Goal: Find specific page/section: Find specific page/section

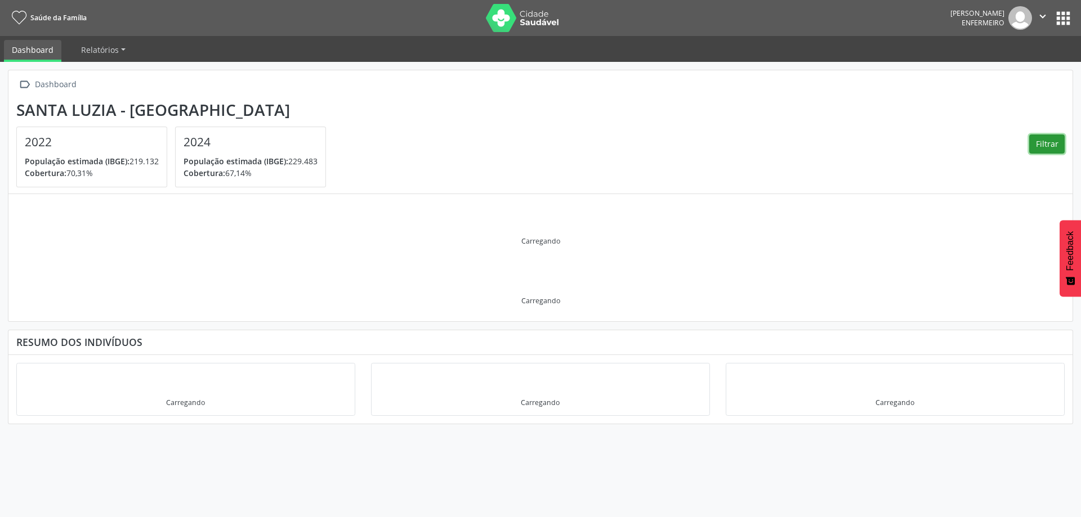
click at [1045, 140] on button "Filtrar" at bounding box center [1046, 144] width 35 height 19
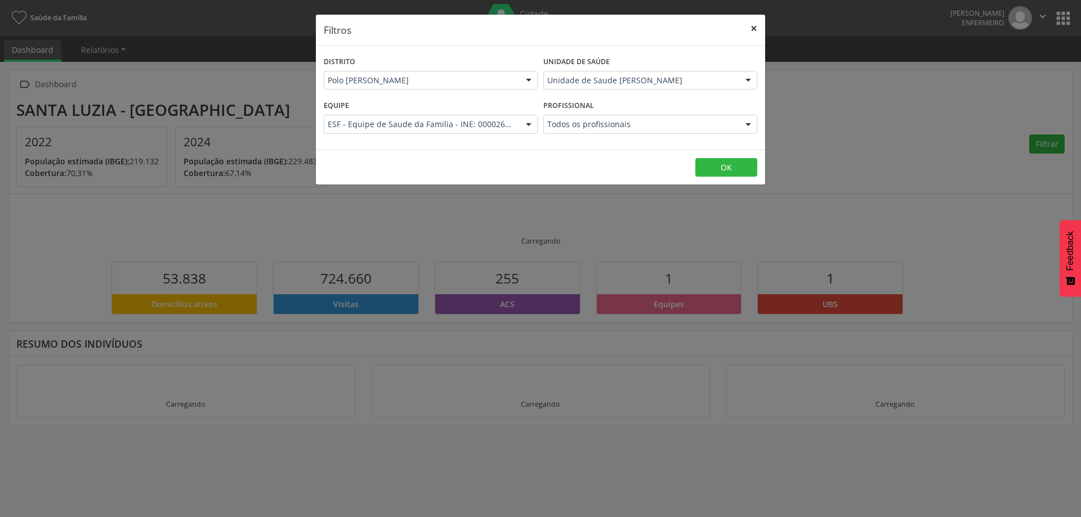
click at [754, 29] on button "×" at bounding box center [753, 29] width 23 height 28
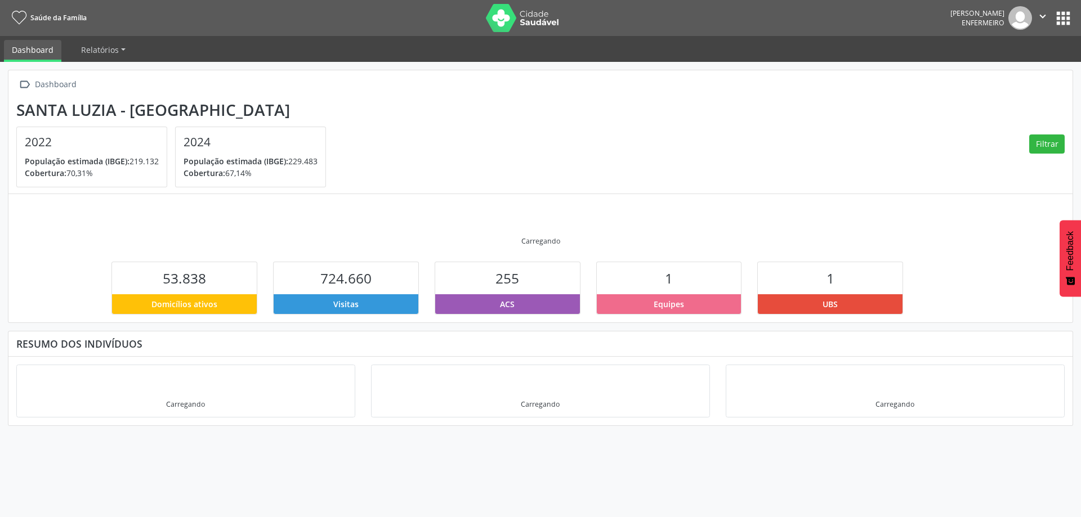
click at [1060, 11] on button "apps" at bounding box center [1063, 18] width 20 height 20
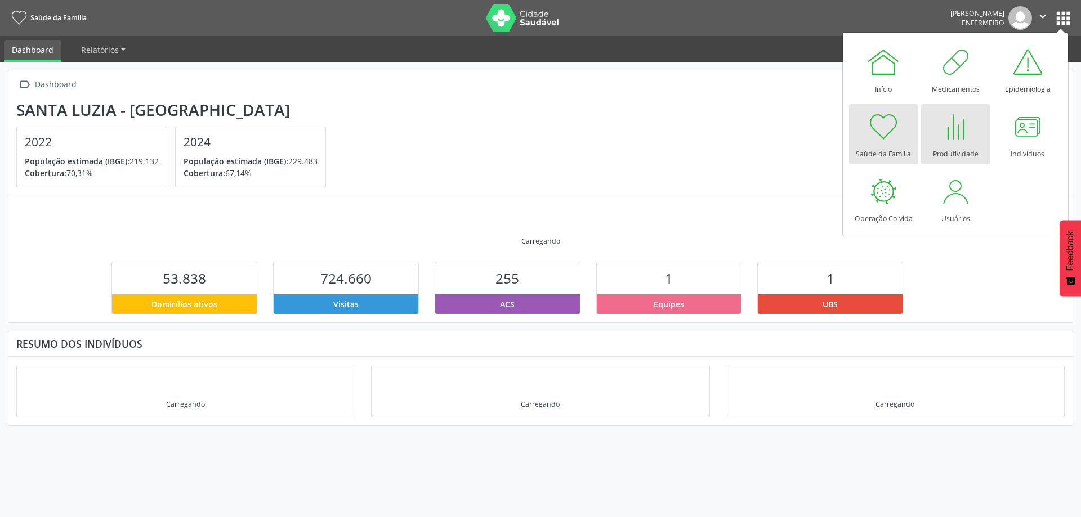
click at [955, 133] on div at bounding box center [955, 127] width 34 height 34
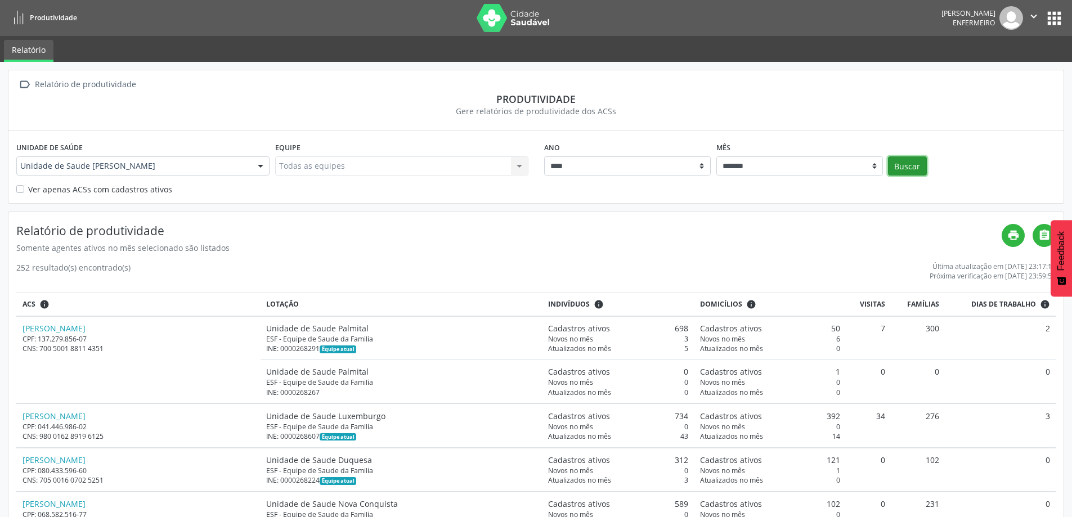
drag, startPoint x: 903, startPoint y: 164, endPoint x: 879, endPoint y: 164, distance: 23.6
click at [904, 164] on button "Buscar" at bounding box center [907, 165] width 39 height 19
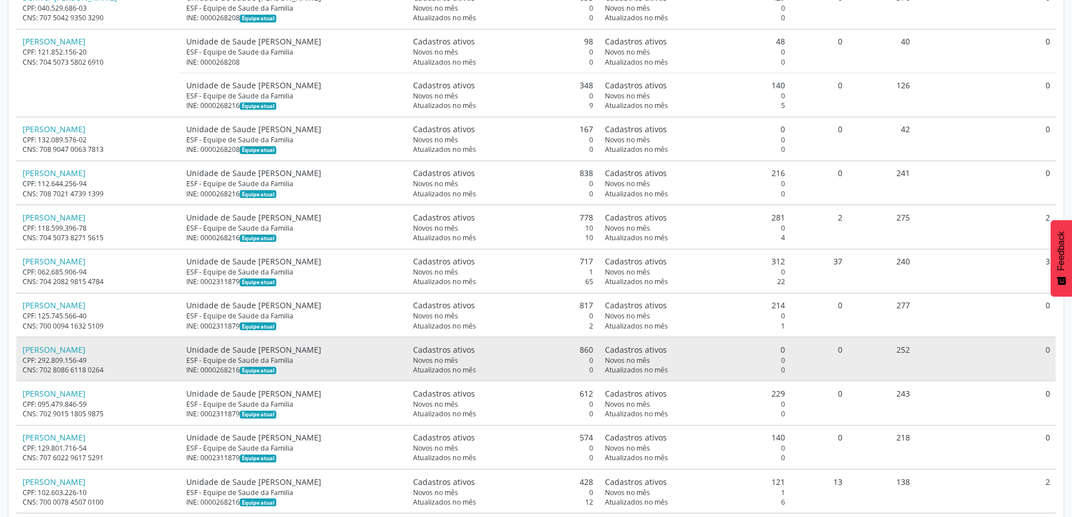
scroll to position [201, 0]
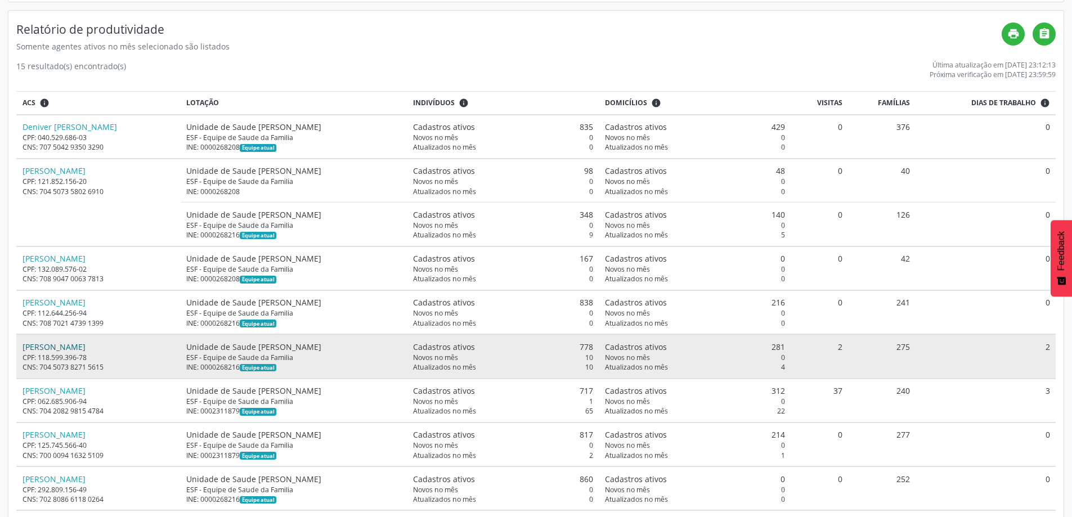
click at [86, 349] on link "[PERSON_NAME]" at bounding box center [54, 347] width 63 height 11
